Goal: Information Seeking & Learning: Learn about a topic

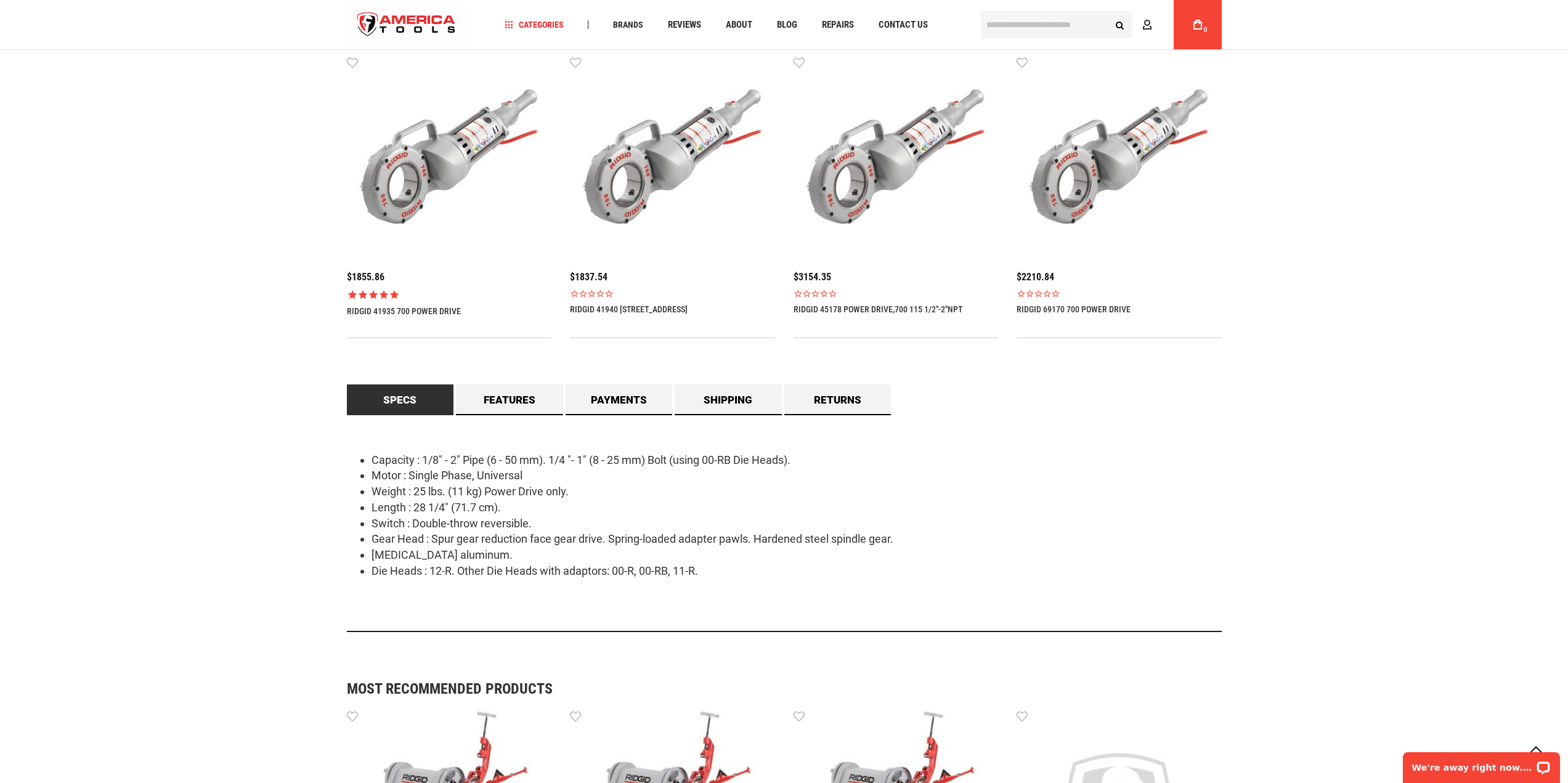
scroll to position [796, 0]
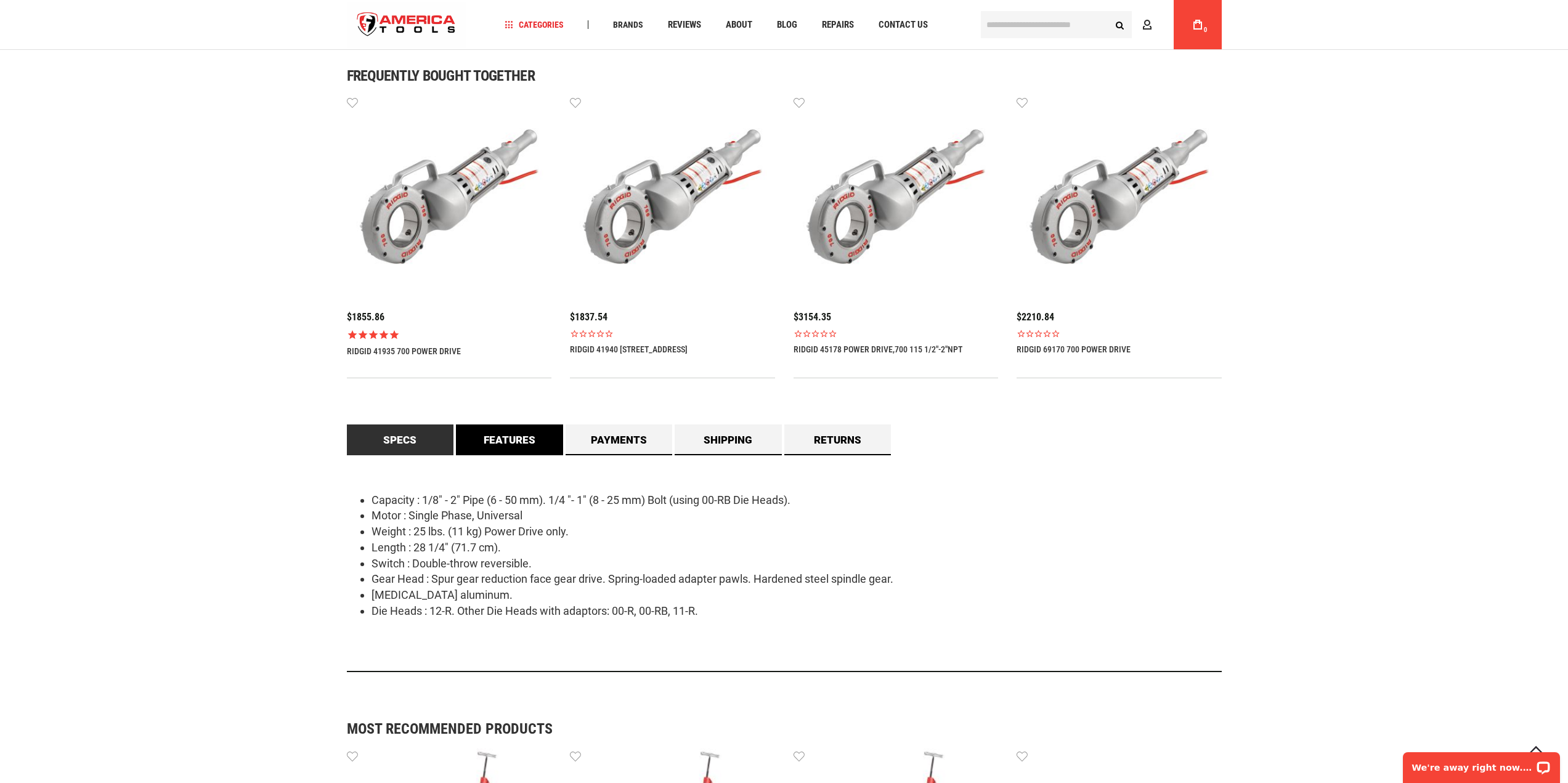
click at [483, 440] on link "Features" at bounding box center [509, 439] width 107 height 31
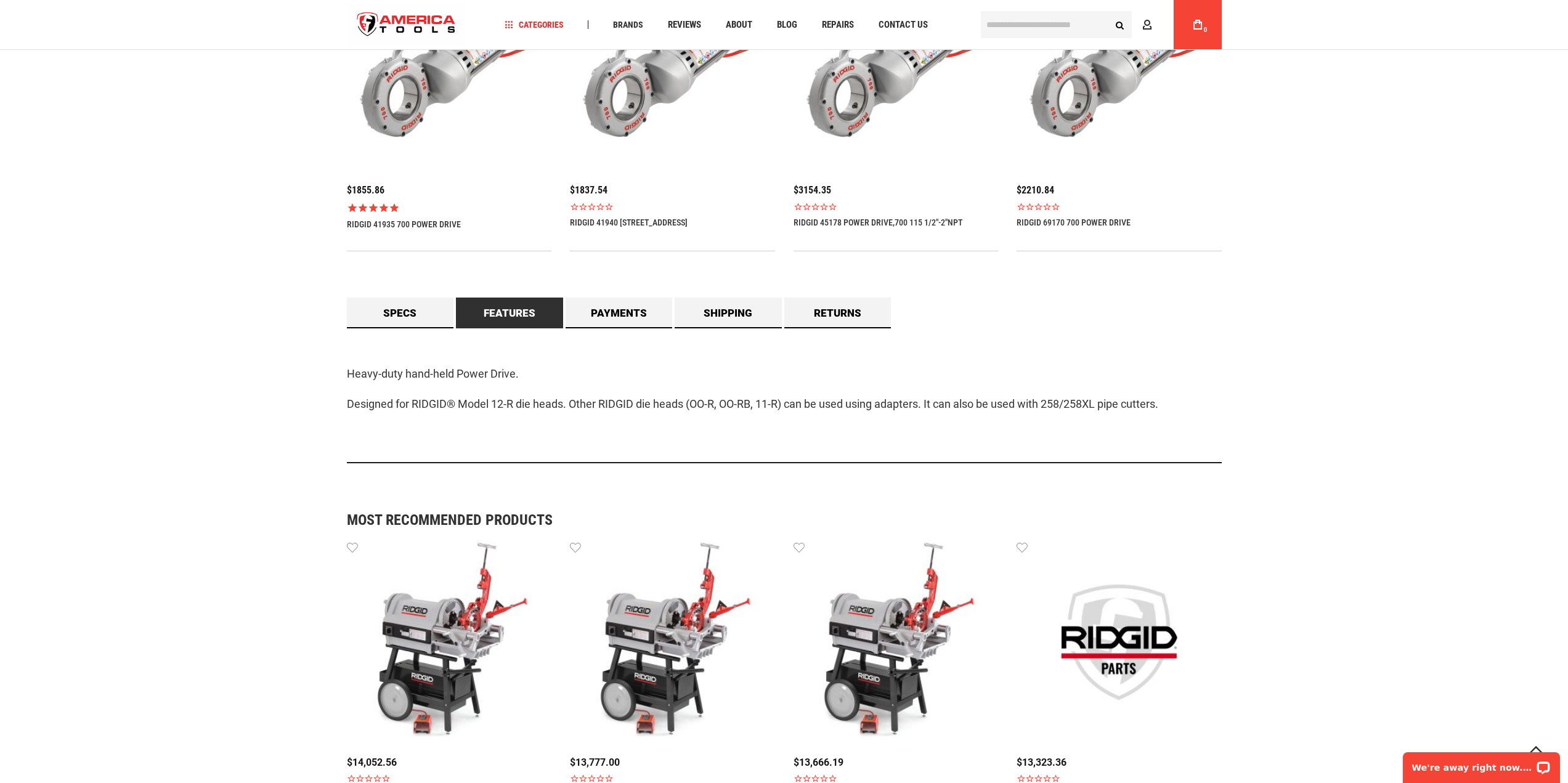
scroll to position [919, 0]
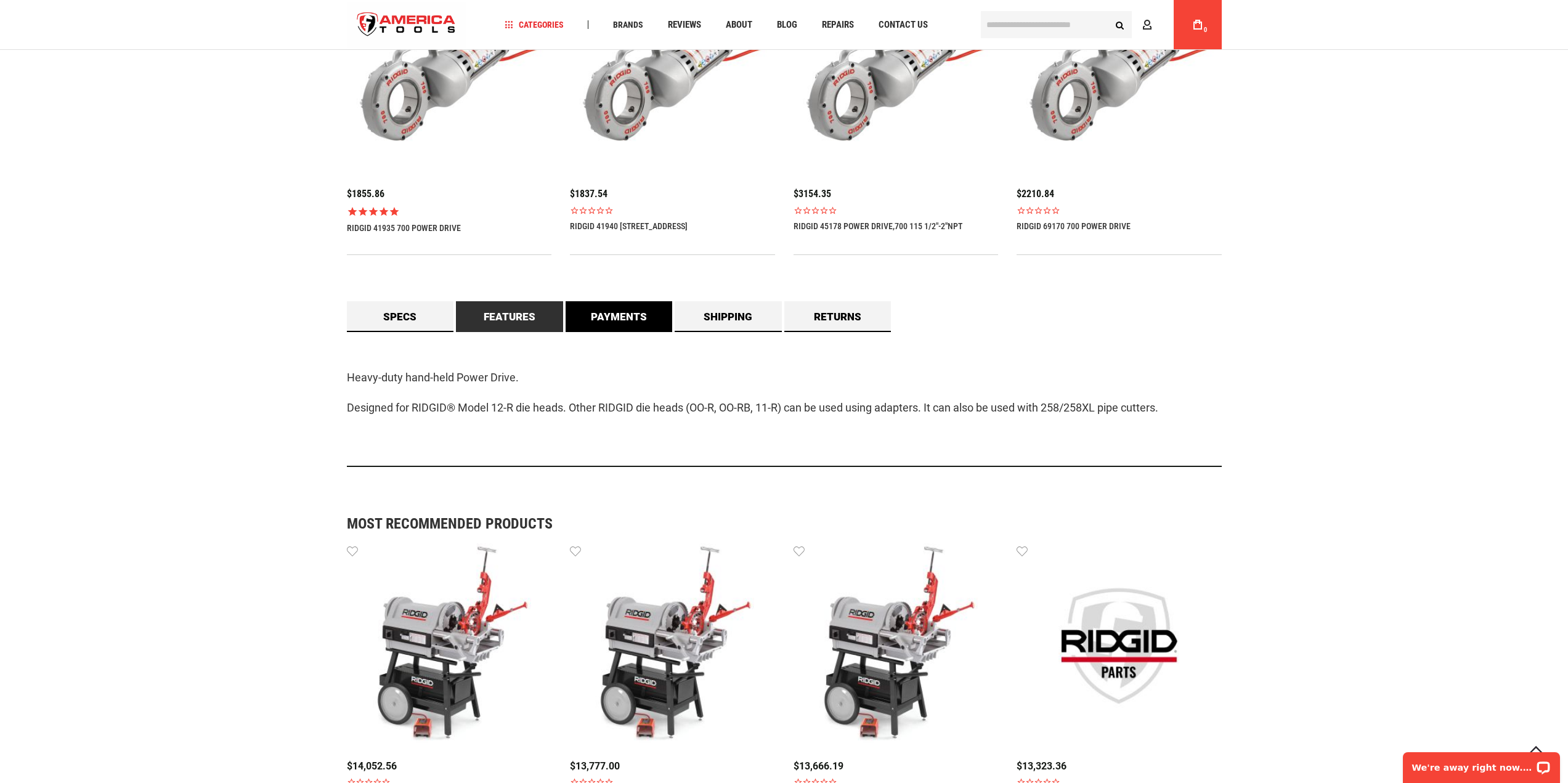
click at [579, 317] on link "Payments" at bounding box center [619, 316] width 107 height 31
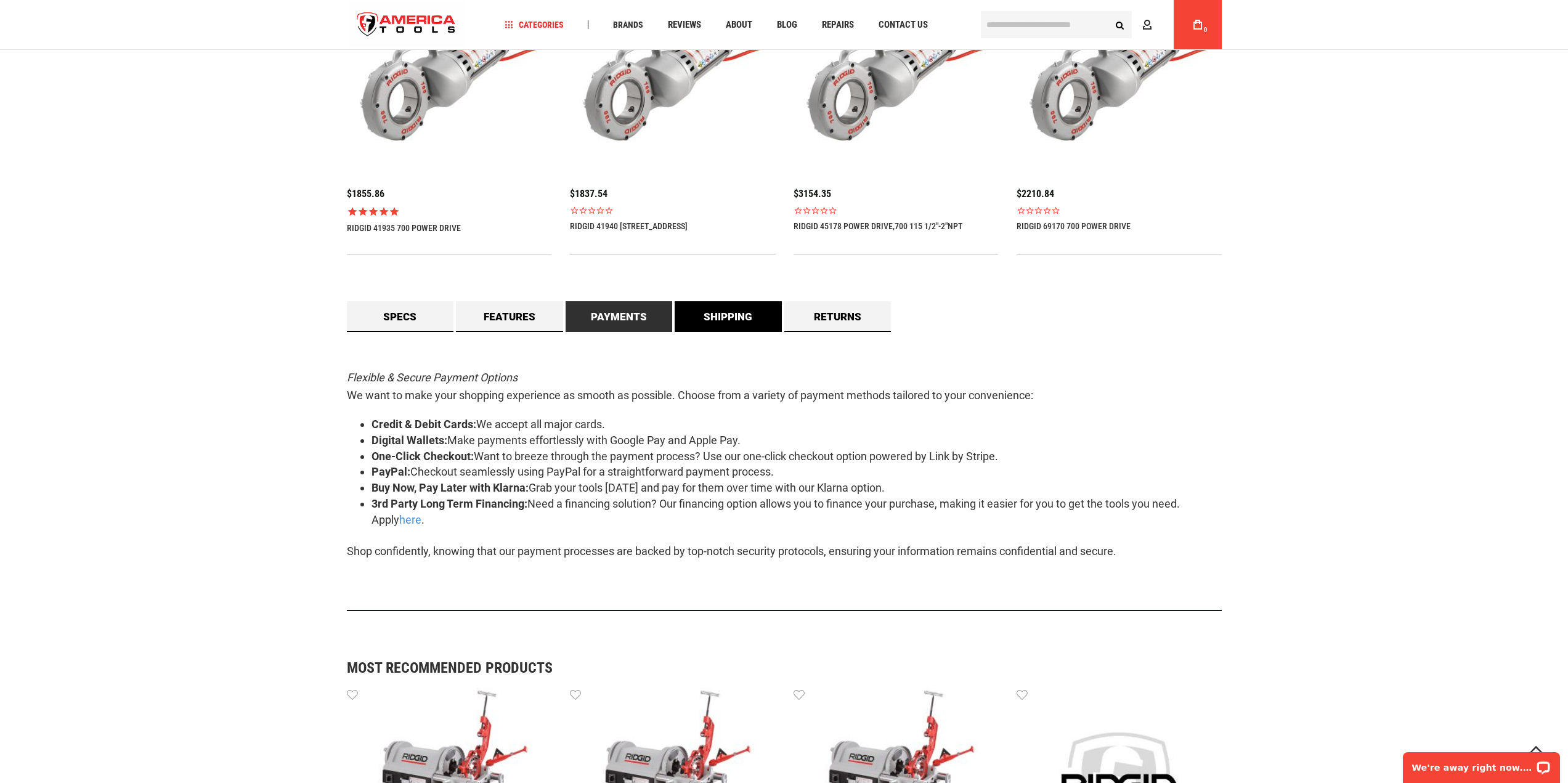
click at [760, 316] on link "Shipping" at bounding box center [727, 316] width 107 height 31
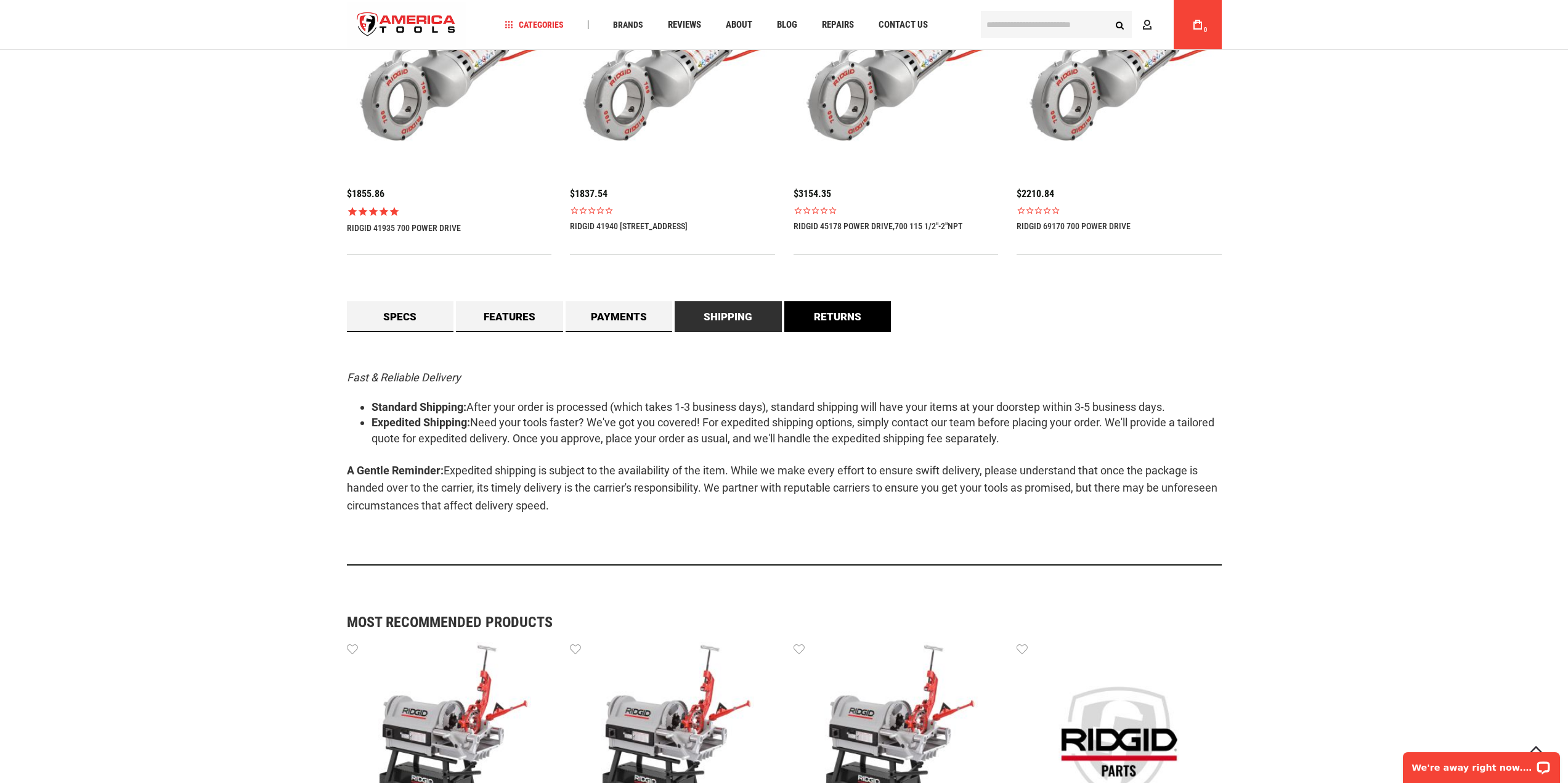
click at [830, 318] on link "Returns" at bounding box center [838, 316] width 107 height 31
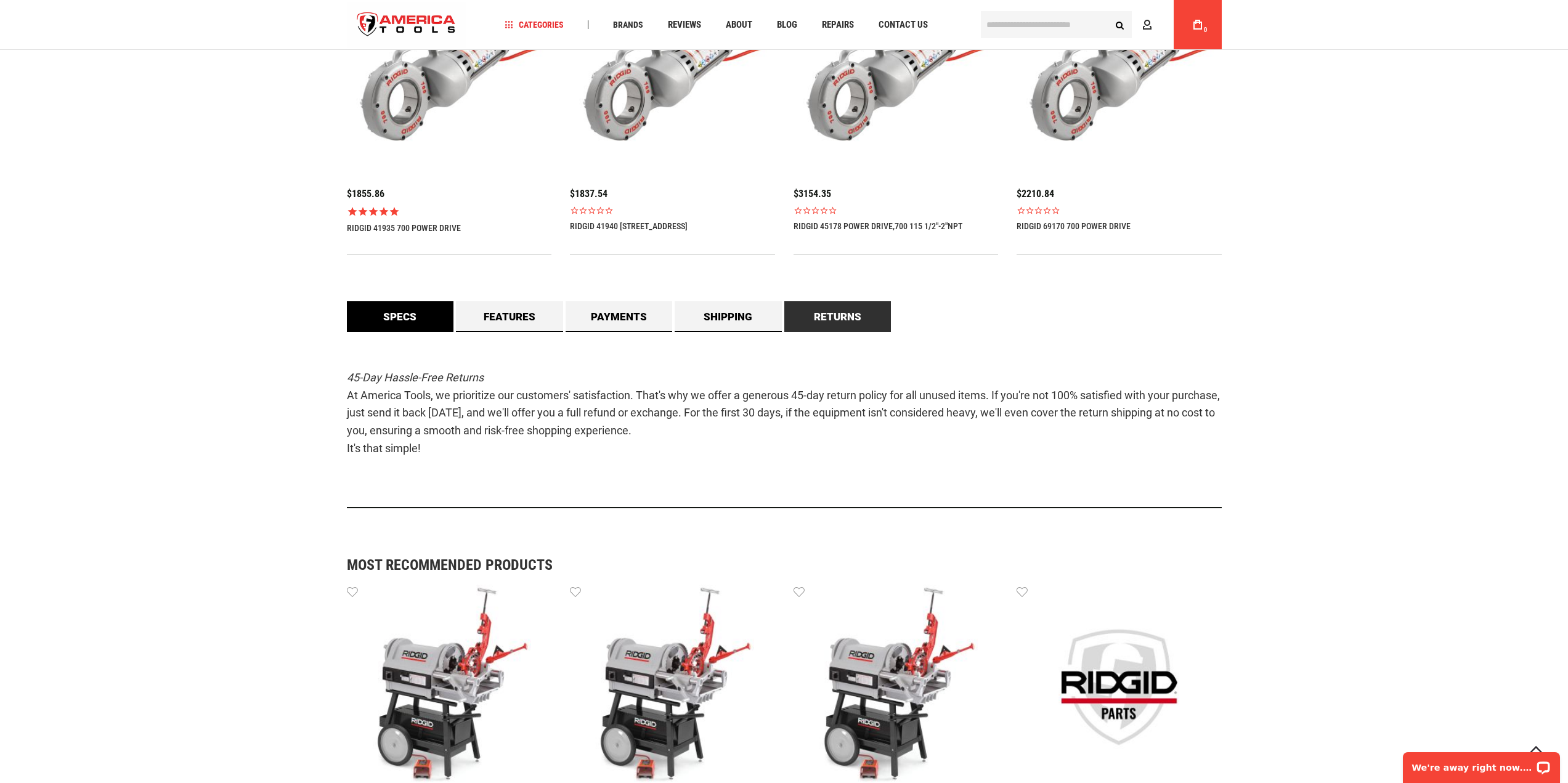
click at [411, 330] on link "Specs" at bounding box center [400, 316] width 107 height 31
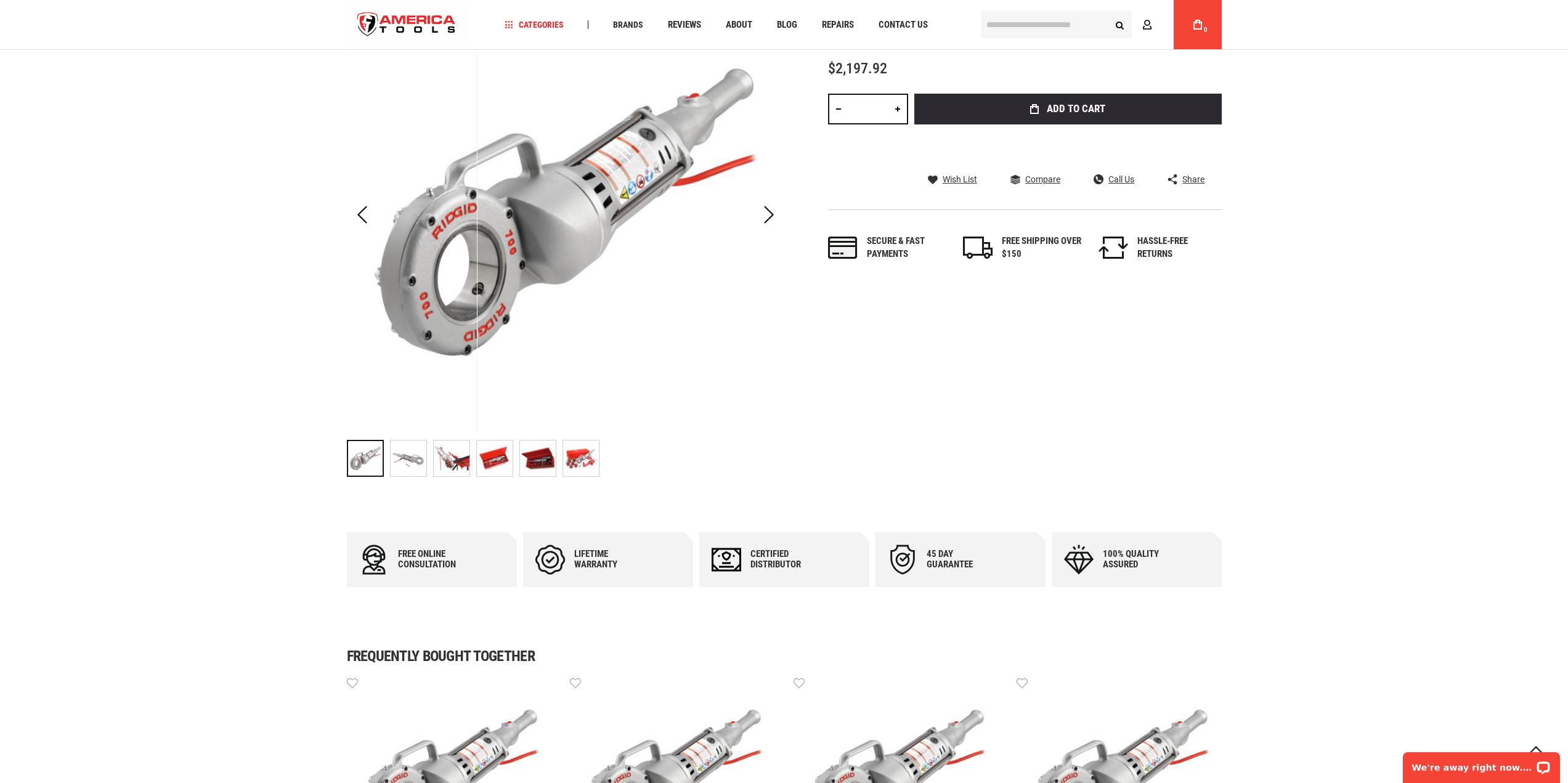
scroll to position [303, 0]
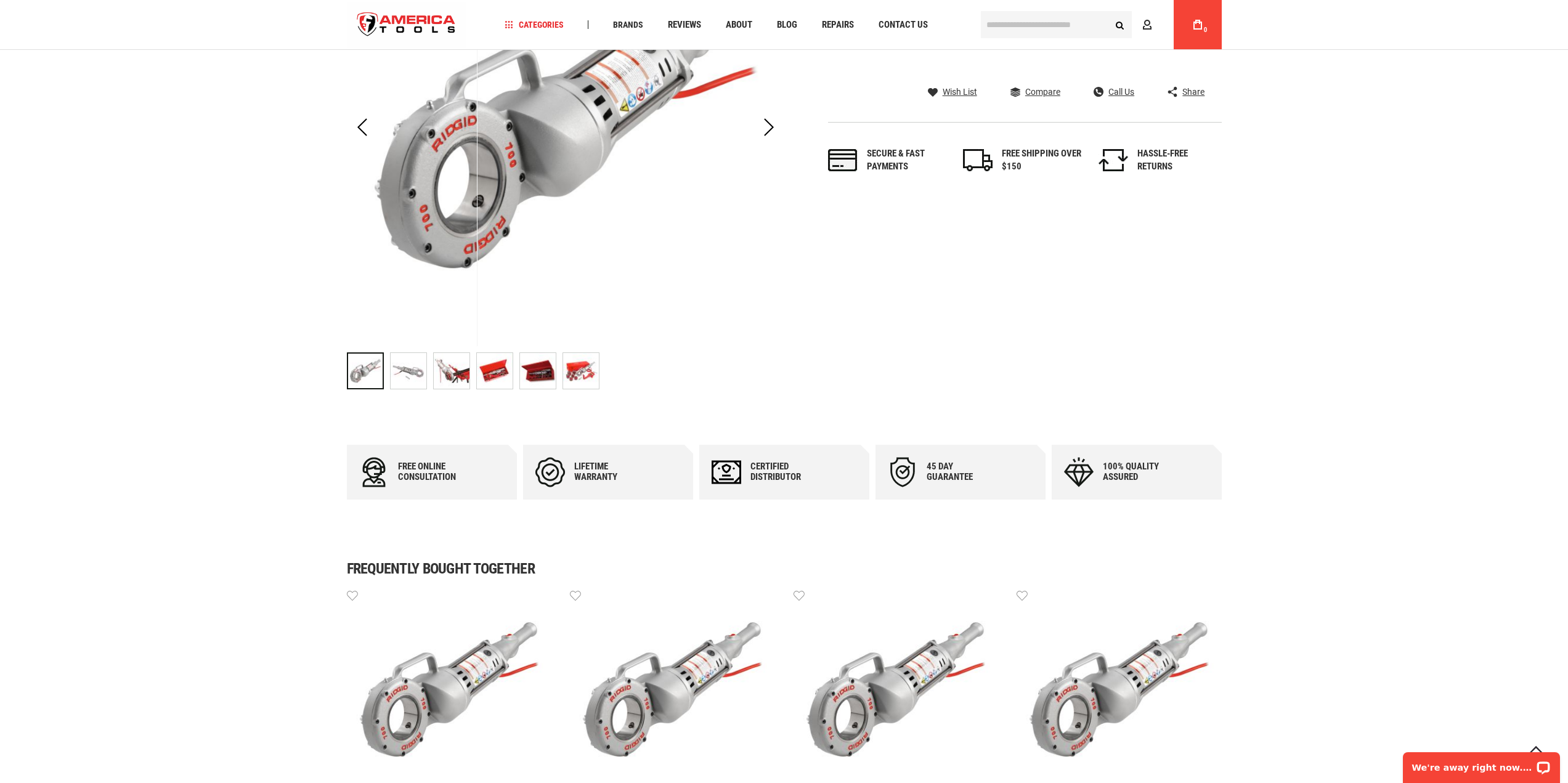
click at [457, 377] on img "RIDGID 46832 700 POWER DRIVE ONLY" at bounding box center [452, 371] width 36 height 36
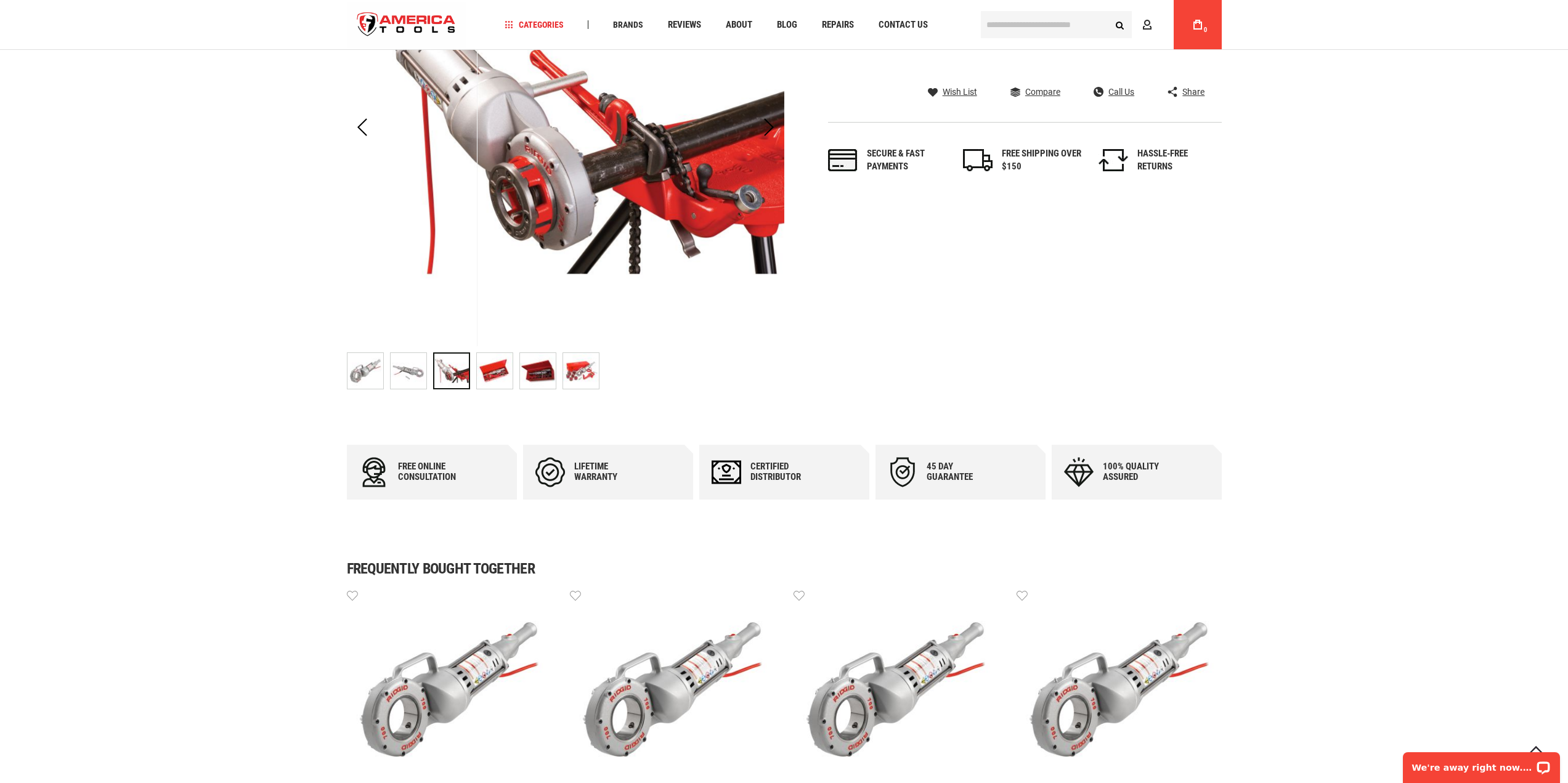
click at [488, 365] on img "RIDGID 46832 700 POWER DRIVE ONLY" at bounding box center [495, 371] width 36 height 36
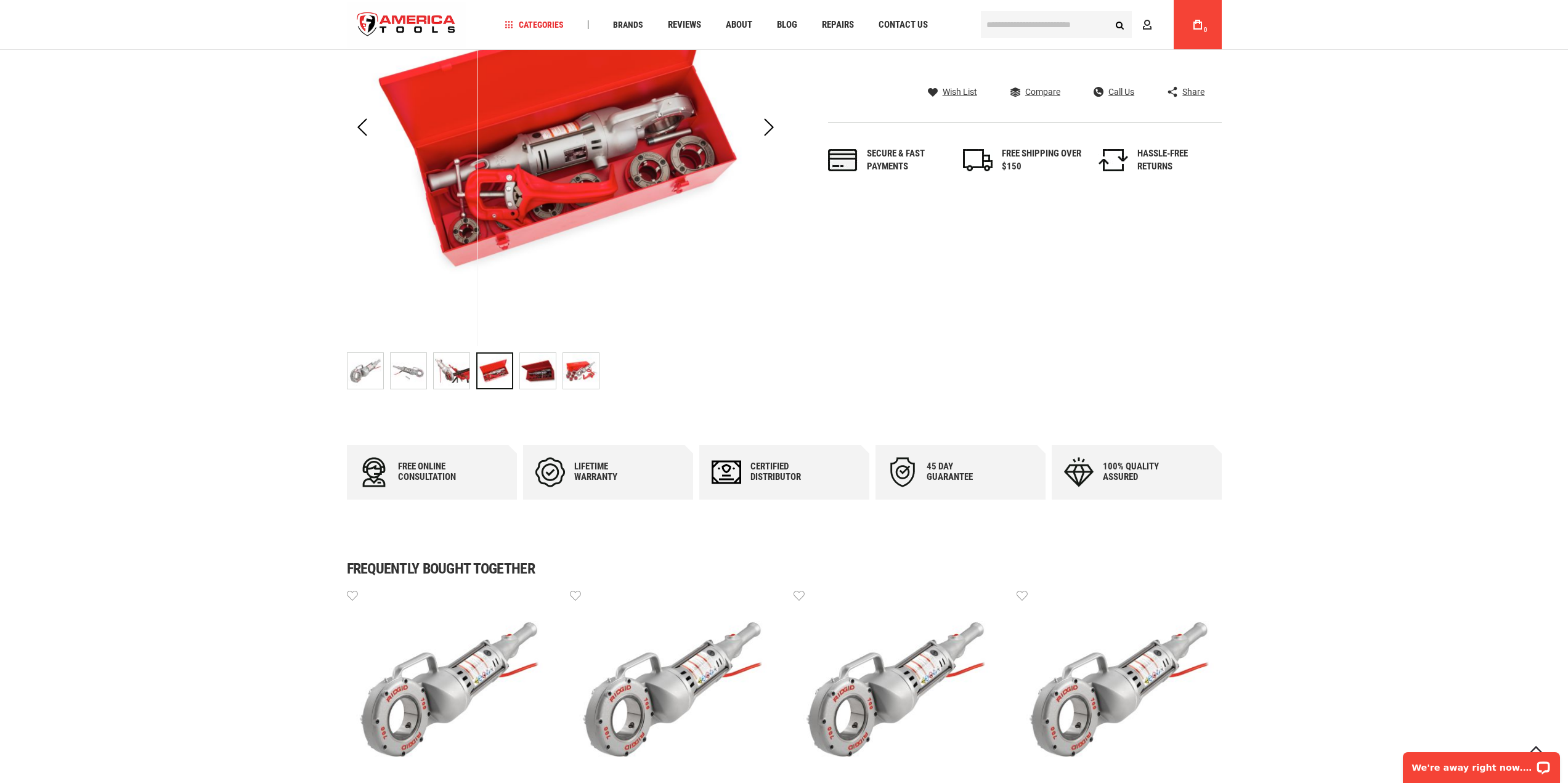
click at [581, 367] on img "RIDGID 46832 700 POWER DRIVE ONLY" at bounding box center [581, 371] width 36 height 36
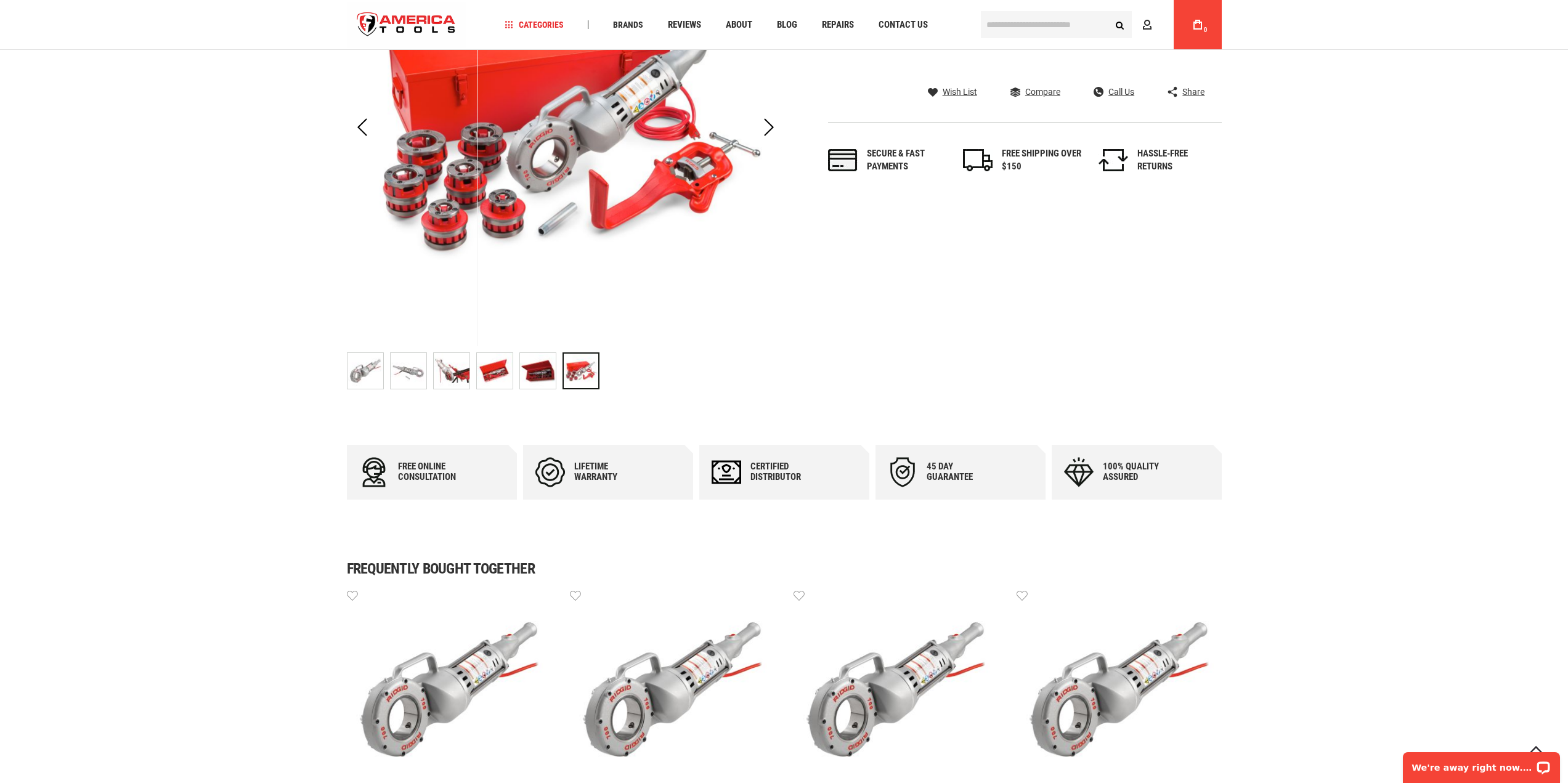
click at [551, 374] on img "RIDGID 46832 700 POWER DRIVE ONLY" at bounding box center [538, 371] width 36 height 36
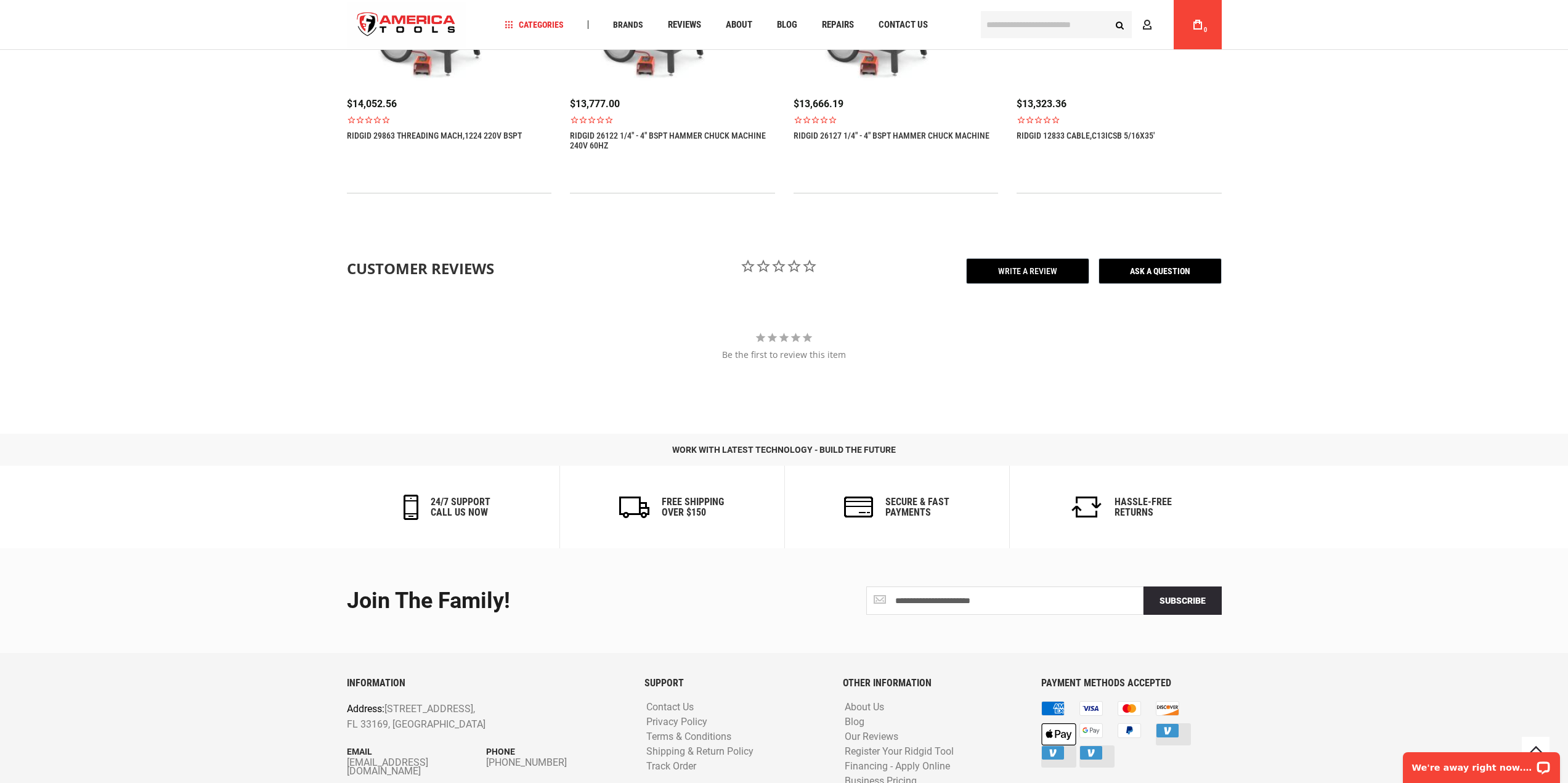
scroll to position [1655, 0]
